Goal: Find specific page/section: Find specific page/section

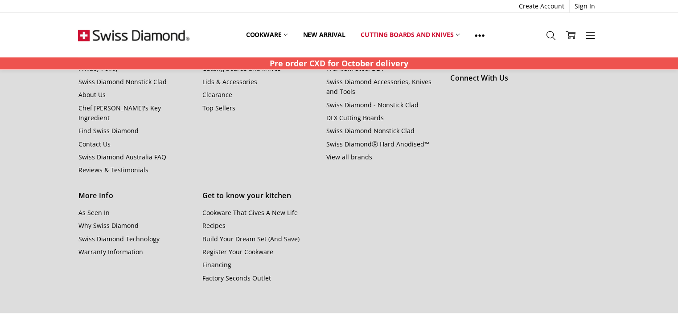
scroll to position [1090, 0]
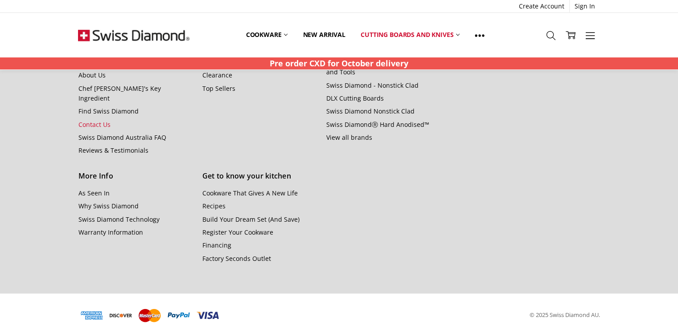
click at [91, 120] on link "Contact Us" at bounding box center [94, 124] width 32 height 8
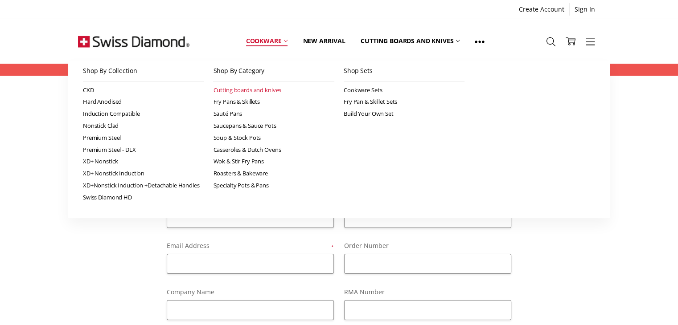
click at [258, 91] on link "Cutting boards and knives" at bounding box center [273, 90] width 121 height 12
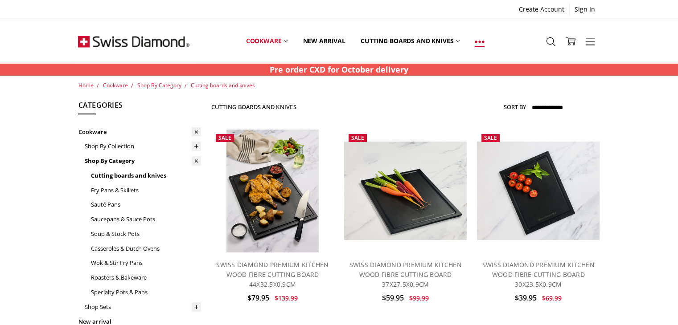
click at [480, 43] on icon at bounding box center [480, 42] width 10 height 10
